Goal: Check status

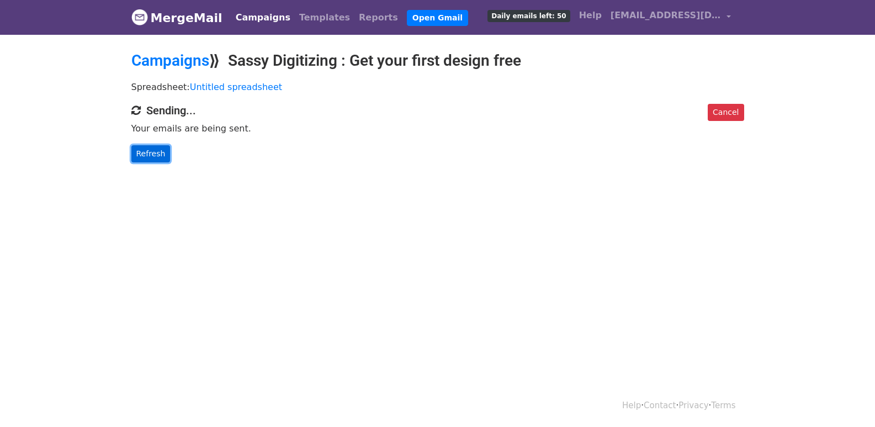
click at [154, 152] on link "Refresh" at bounding box center [150, 153] width 39 height 17
click at [161, 145] on link "Refresh" at bounding box center [150, 153] width 39 height 17
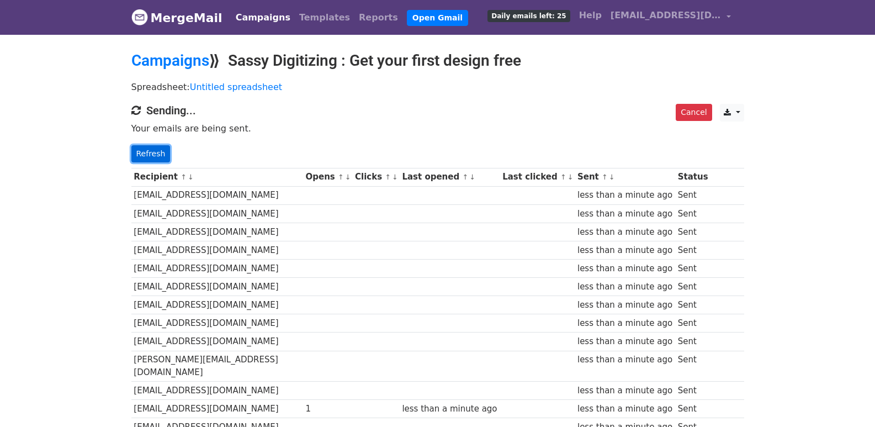
click at [145, 149] on link "Refresh" at bounding box center [150, 153] width 39 height 17
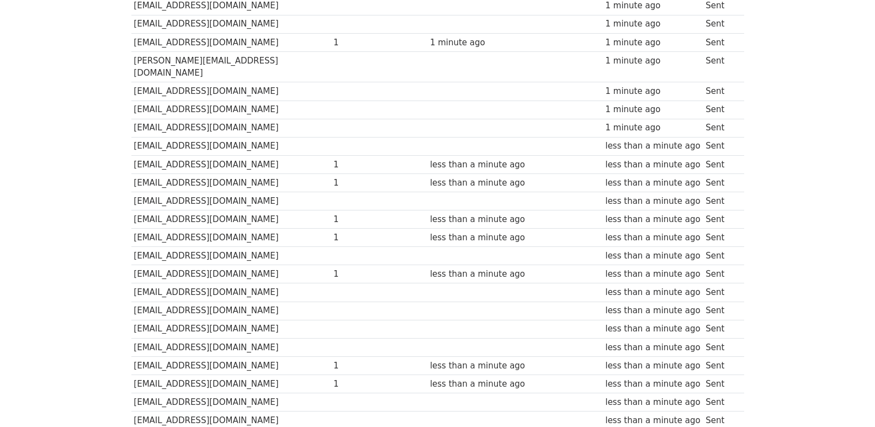
scroll to position [732, 0]
